Goal: Information Seeking & Learning: Learn about a topic

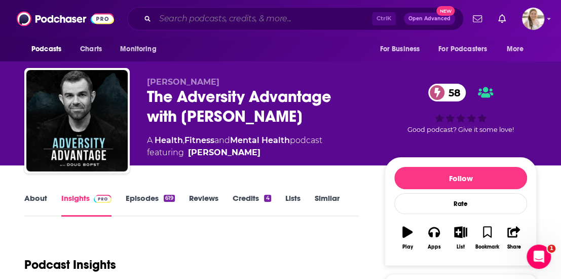
click at [224, 13] on input "Search podcasts, credits, & more..." at bounding box center [263, 19] width 217 height 16
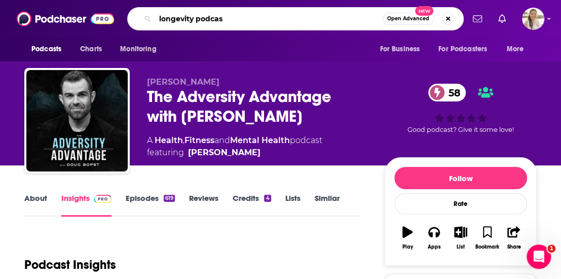
type input "longevity podcast"
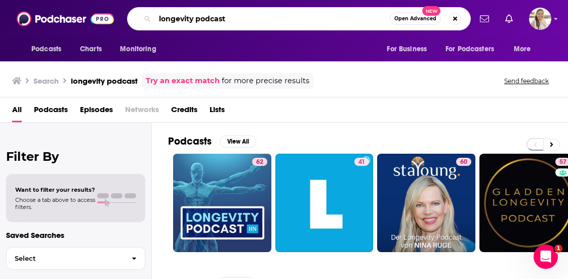
drag, startPoint x: 239, startPoint y: 20, endPoint x: 195, endPoint y: 22, distance: 43.6
click at [195, 22] on input "longevity podcast" at bounding box center [272, 19] width 235 height 16
type input "longevity"
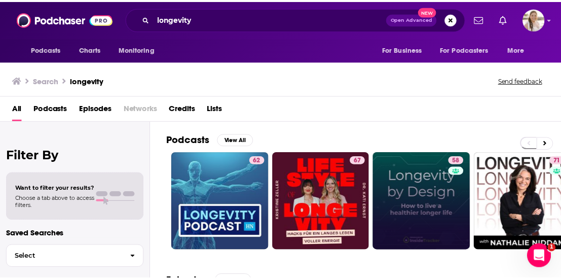
scroll to position [51, 0]
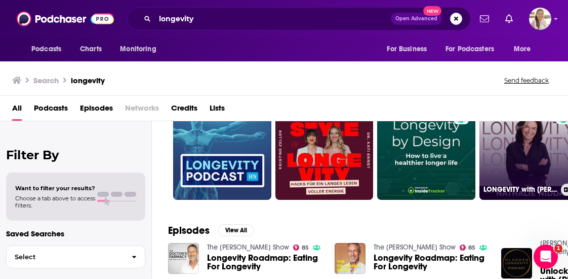
click at [489, 137] on link "71 LONGEVITY with Nathalie Niddam" at bounding box center [529, 150] width 98 height 98
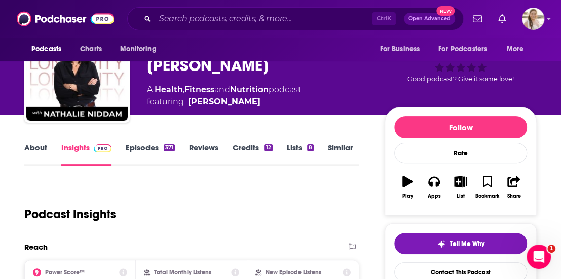
scroll to position [152, 0]
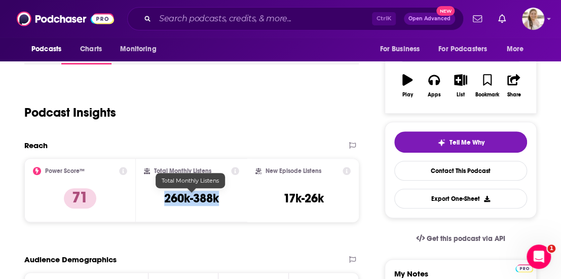
drag, startPoint x: 165, startPoint y: 197, endPoint x: 236, endPoint y: 197, distance: 71.4
click at [236, 197] on div "Total Monthly Listens 260k-388k" at bounding box center [191, 190] width 95 height 47
copy h3 "260k-388k"
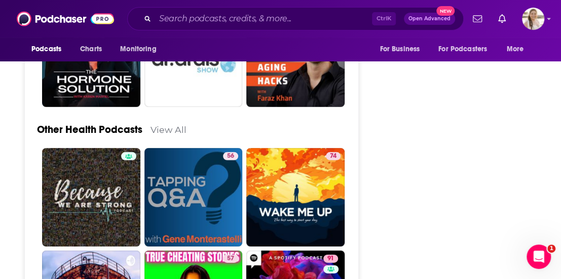
scroll to position [3038, 0]
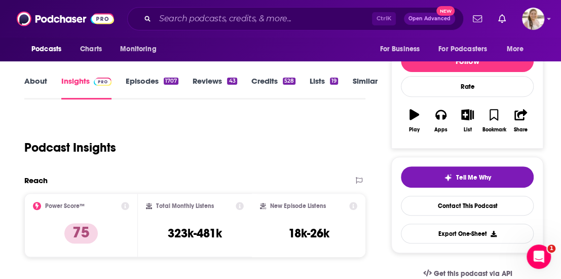
scroll to position [101, 0]
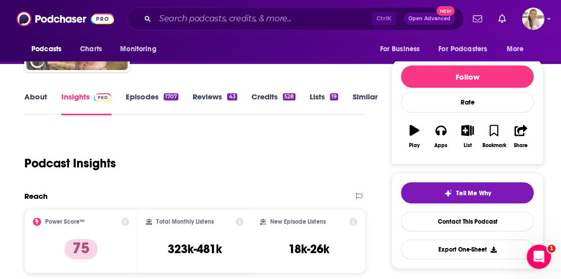
click at [38, 98] on link "About" at bounding box center [35, 103] width 23 height 23
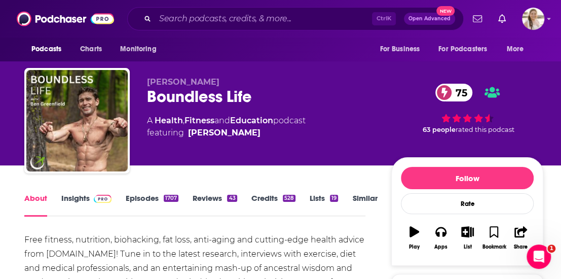
scroll to position [51, 0]
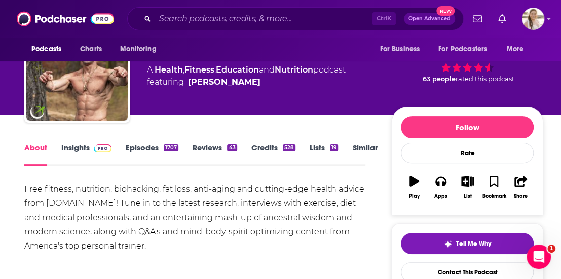
click at [144, 149] on link "Episodes 1707" at bounding box center [152, 153] width 53 height 23
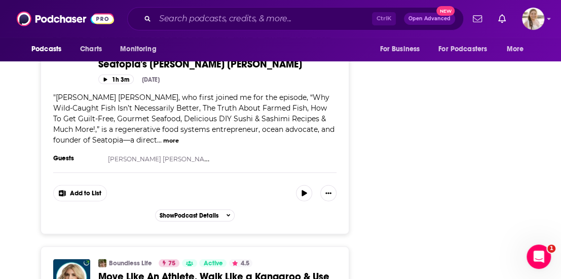
scroll to position [4710, 0]
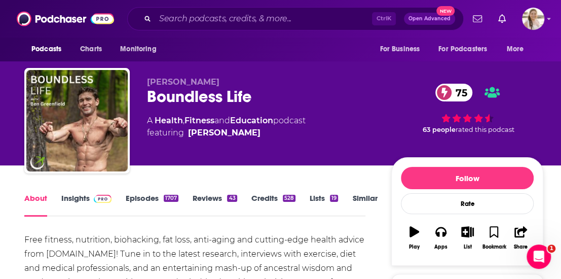
click at [95, 195] on img at bounding box center [103, 198] width 18 height 8
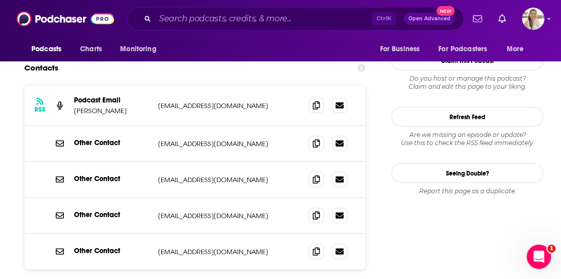
scroll to position [962, 0]
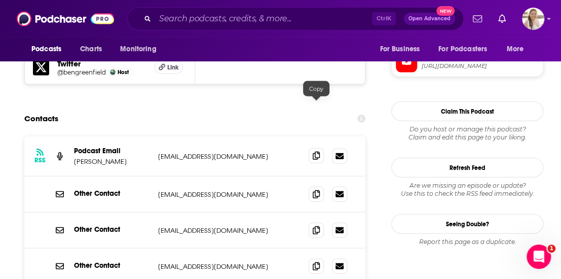
click at [318, 151] on icon at bounding box center [315, 155] width 7 height 8
